Goal: Task Accomplishment & Management: Complete application form

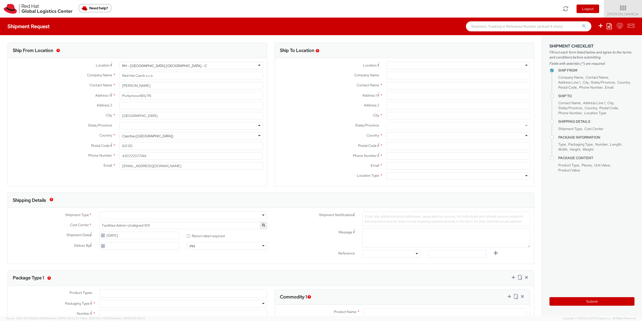
select select
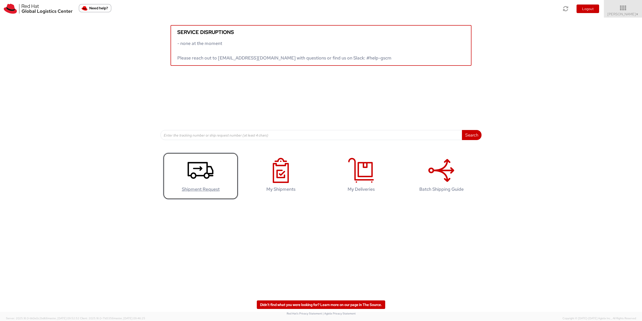
click at [216, 175] on link "Shipment Request" at bounding box center [200, 176] width 75 height 47
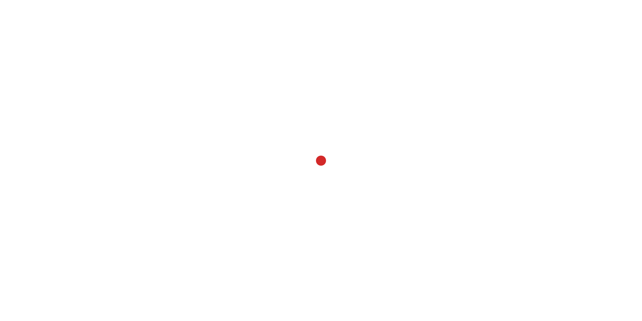
select select
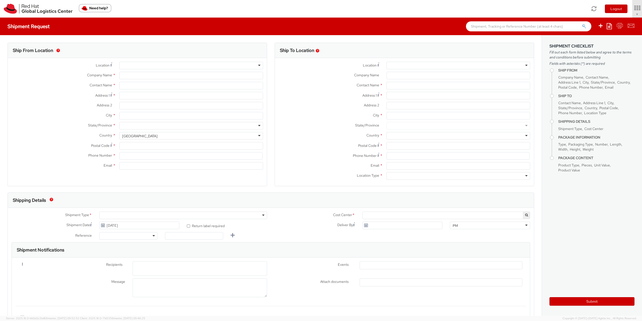
select select "901"
select select
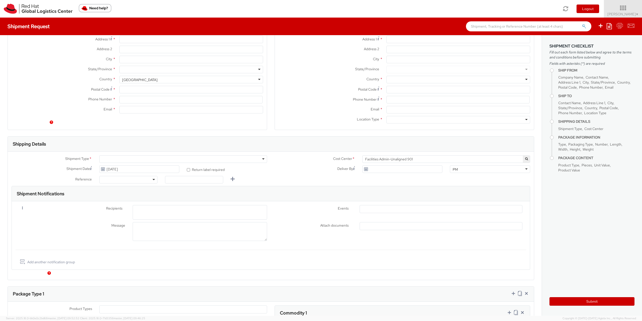
scroll to position [81, 0]
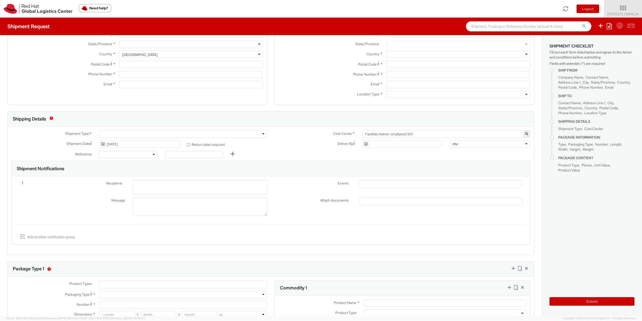
type input "Red Hat Czech s.r.o."
type input "[PERSON_NAME]"
type input "Purkynova 665/115"
type input "[GEOGRAPHIC_DATA]"
type input "621 00"
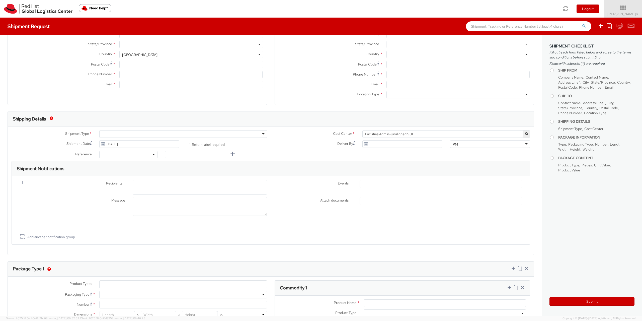
type input "420722077148"
type input "[EMAIL_ADDRESS][DOMAIN_NAME]"
select select "CM"
select select "KGS"
click at [66, 238] on link "Add another notification group" at bounding box center [47, 236] width 56 height 7
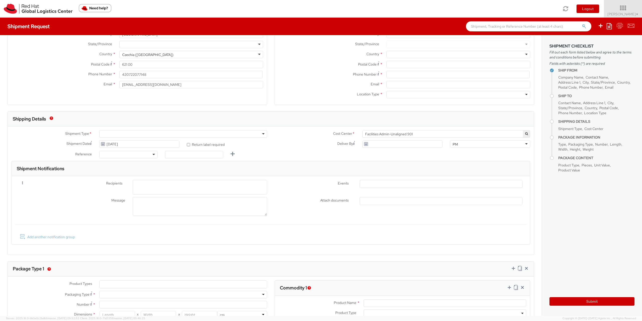
select select
click at [18, 236] on div "Remove" at bounding box center [37, 236] width 43 height 6
click at [28, 235] on div "Remove" at bounding box center [36, 236] width 35 height 6
click at [25, 236] on link at bounding box center [22, 236] width 6 height 6
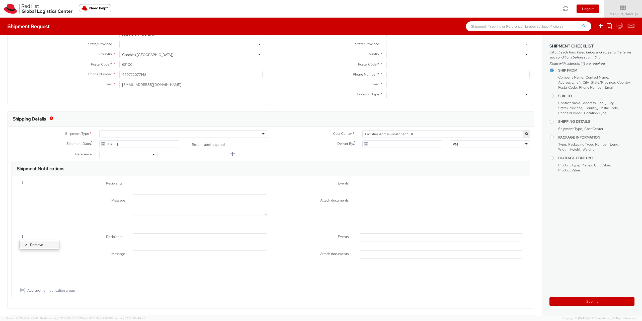
click at [30, 243] on link "Remove" at bounding box center [40, 244] width 40 height 7
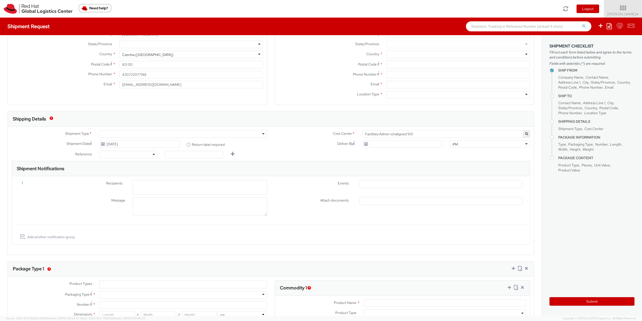
click at [24, 184] on link at bounding box center [22, 183] width 6 height 6
click at [32, 191] on link "Remove" at bounding box center [40, 191] width 40 height 7
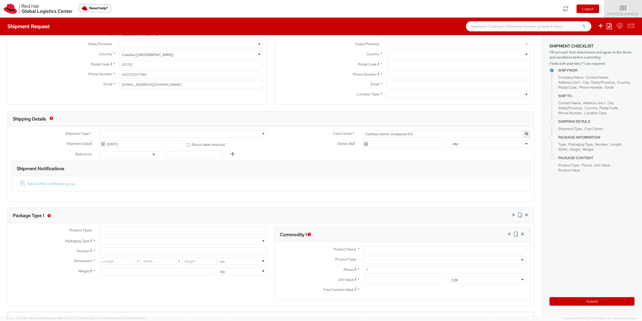
click at [54, 181] on link "Add another notification group" at bounding box center [47, 183] width 56 height 7
select select
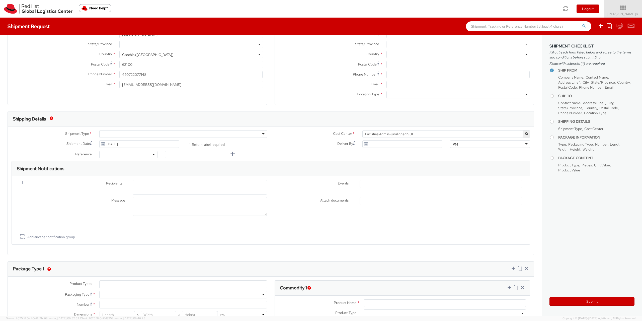
click at [86, 186] on label "Recipients *" at bounding box center [93, 183] width 71 height 7
click at [365, 182] on ul at bounding box center [441, 184] width 162 height 8
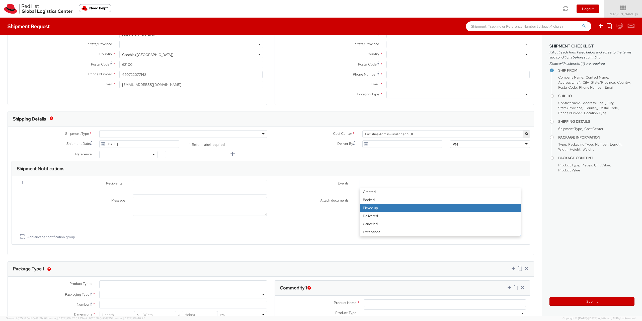
click at [297, 199] on label "Attach documents *" at bounding box center [313, 200] width 85 height 7
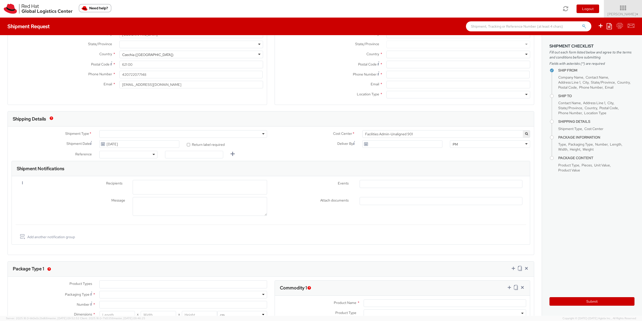
click at [373, 199] on ul at bounding box center [441, 201] width 162 height 8
click at [324, 201] on span "Attach documents" at bounding box center [334, 200] width 28 height 5
click at [361, 197] on li at bounding box center [364, 201] width 8 height 8
click at [313, 204] on div "Attach documents * Bill of lading Packing List Shipping Label Commercial invoic…" at bounding box center [398, 201] width 255 height 8
click at [380, 202] on ul at bounding box center [441, 201] width 162 height 8
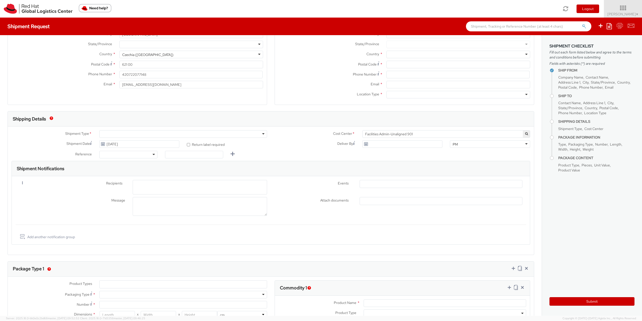
click at [63, 196] on div "Recipients *" at bounding box center [164, 188] width 213 height 17
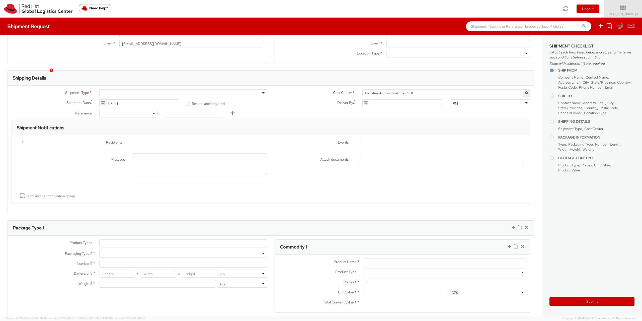
scroll to position [163, 0]
